Goal: Register for event/course

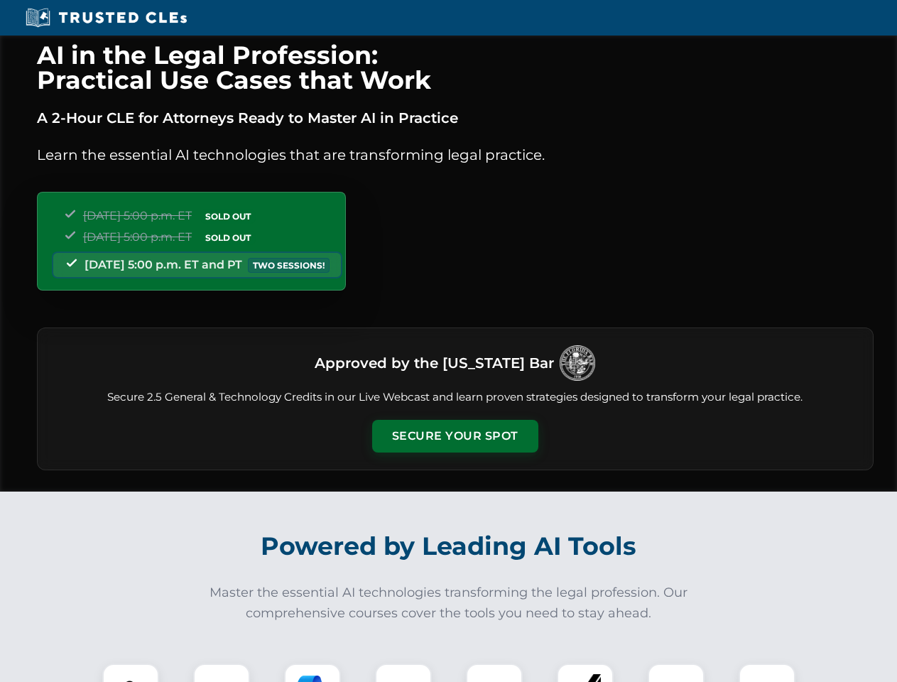
click at [455, 436] on button "Secure Your Spot" at bounding box center [455, 436] width 166 height 33
click at [131, 673] on img at bounding box center [130, 691] width 41 height 41
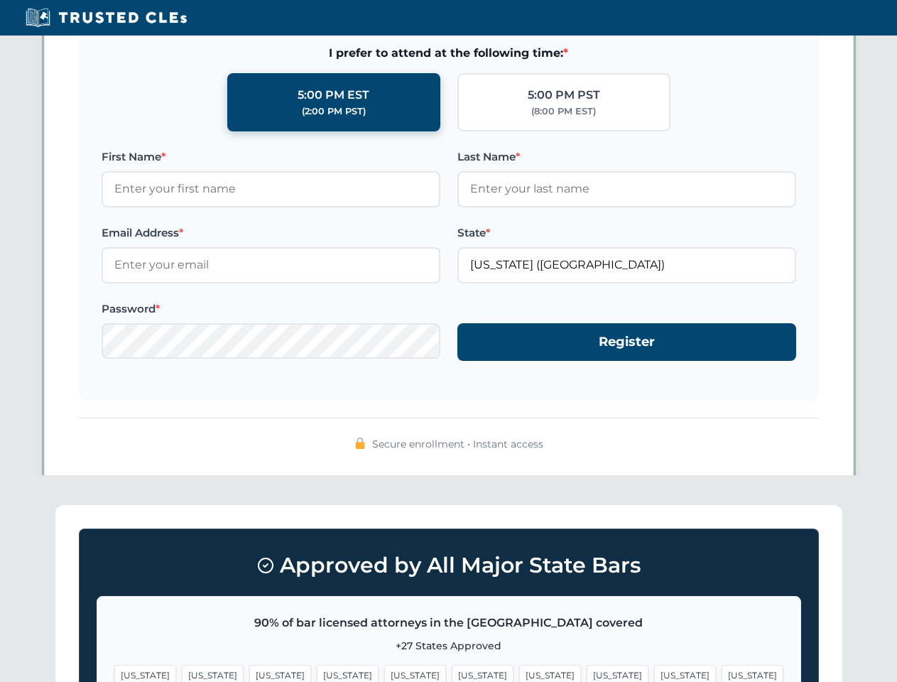
click at [519, 673] on span "[US_STATE]" at bounding box center [550, 675] width 62 height 21
click at [654, 673] on span "[US_STATE]" at bounding box center [685, 675] width 62 height 21
